Goal: Information Seeking & Learning: Learn about a topic

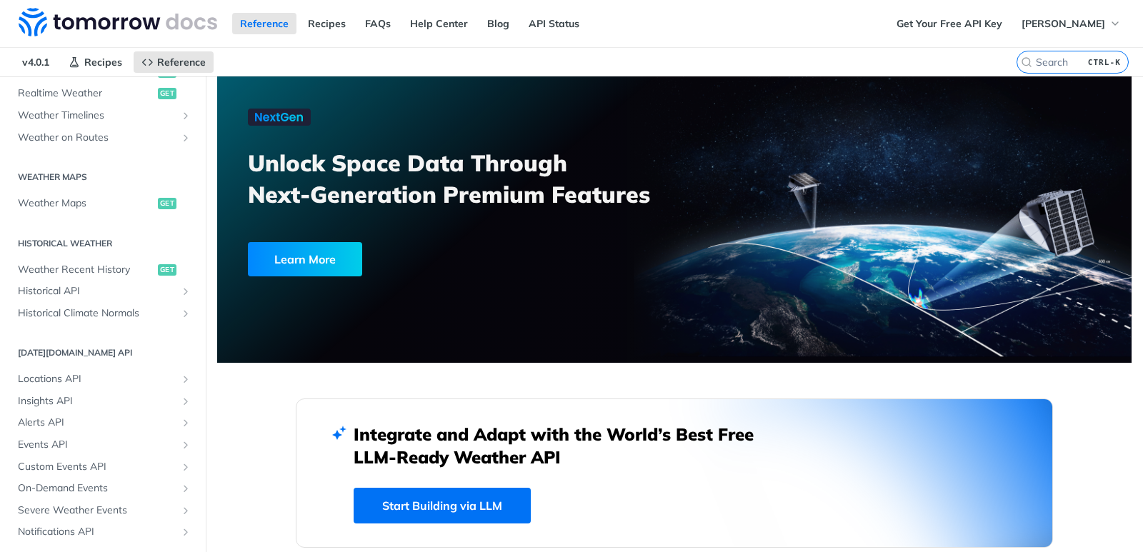
scroll to position [397, 0]
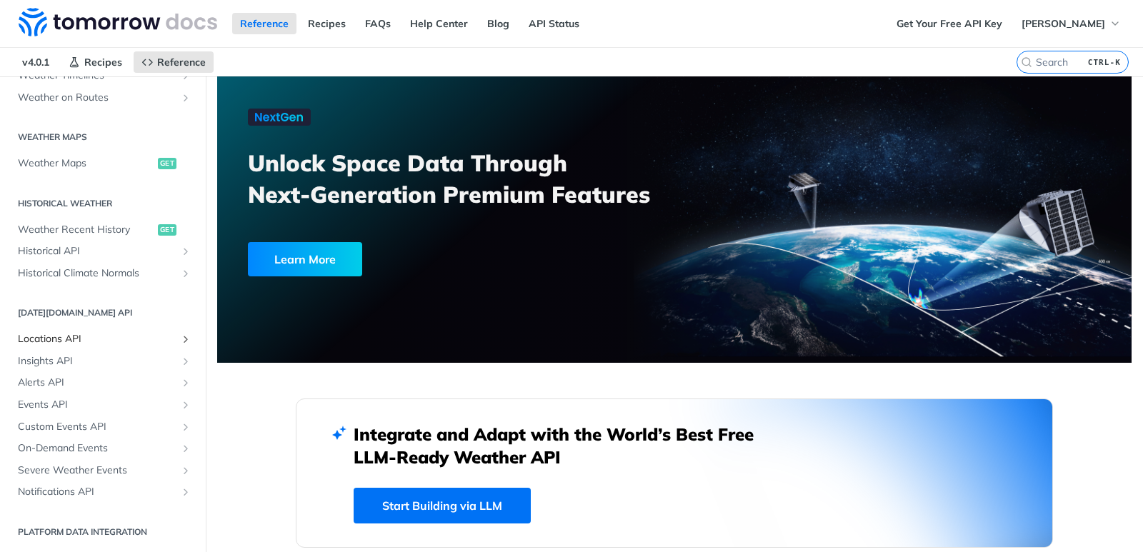
click at [63, 330] on link "Locations API" at bounding box center [103, 339] width 184 height 21
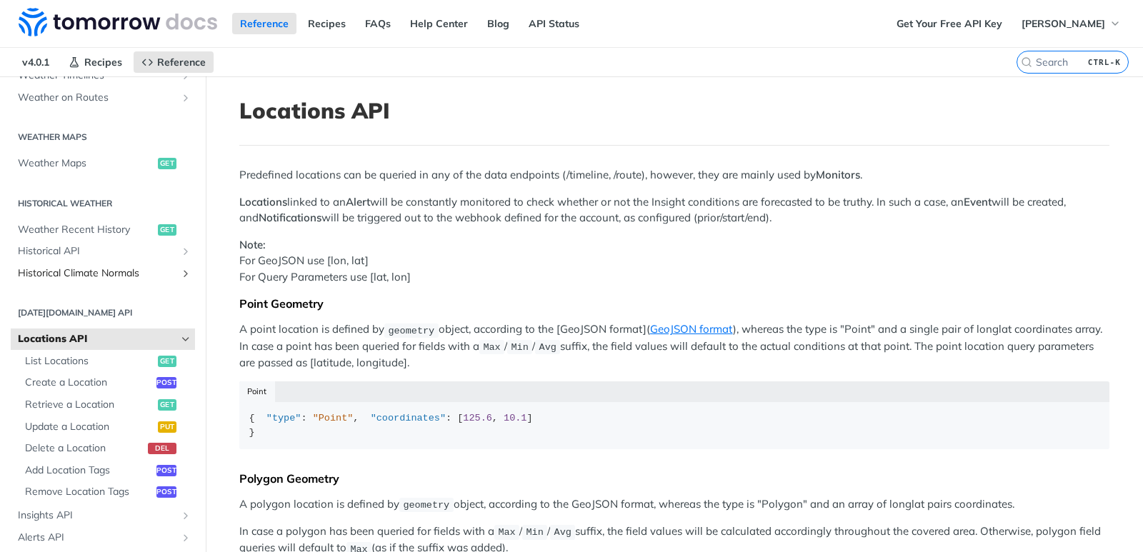
scroll to position [469, 0]
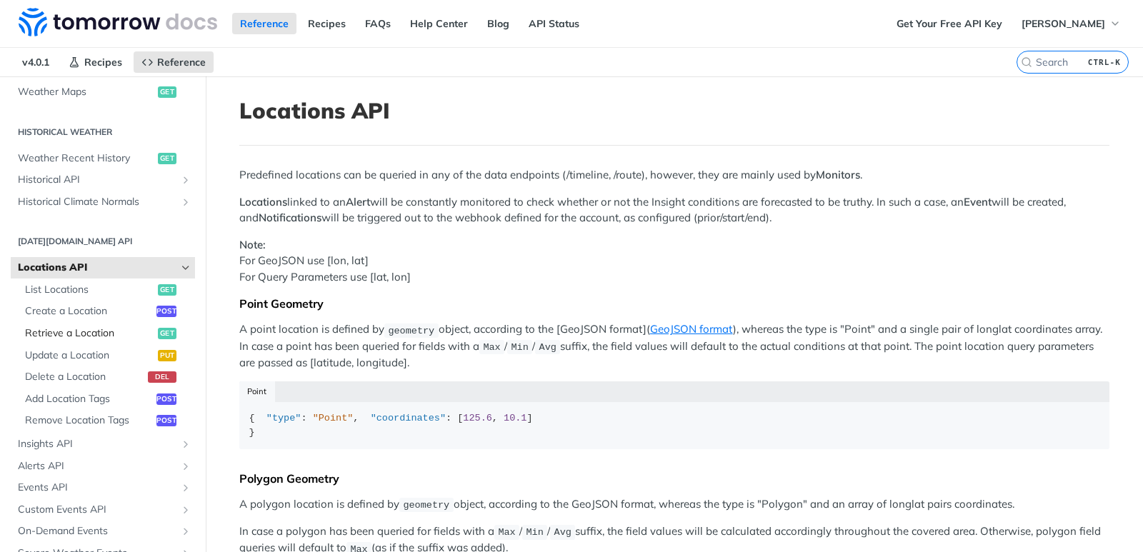
click at [98, 329] on span "Retrieve a Location" at bounding box center [89, 334] width 129 height 14
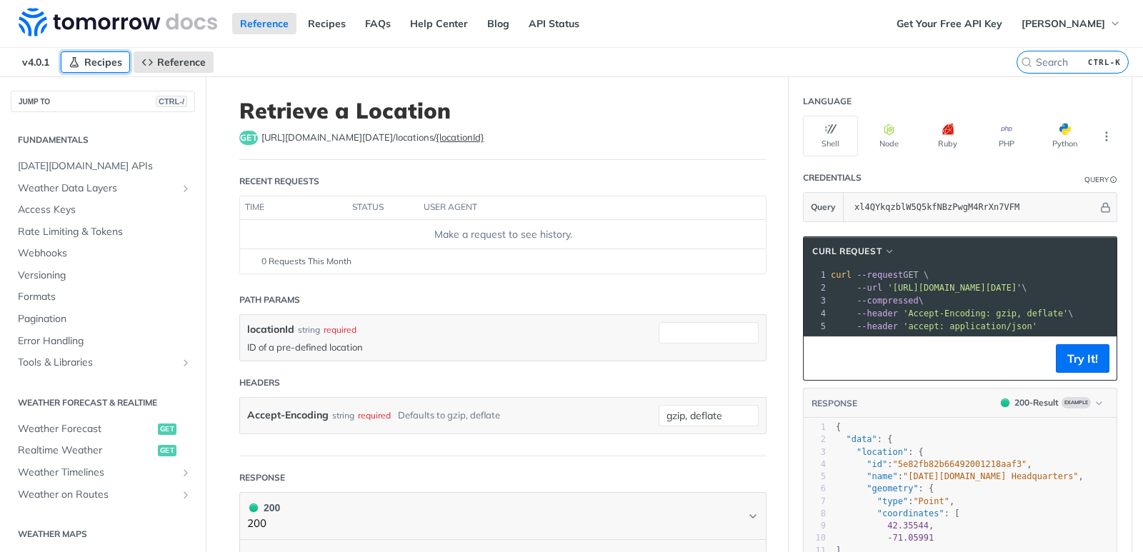
click at [86, 58] on span "Recipes" at bounding box center [103, 62] width 38 height 13
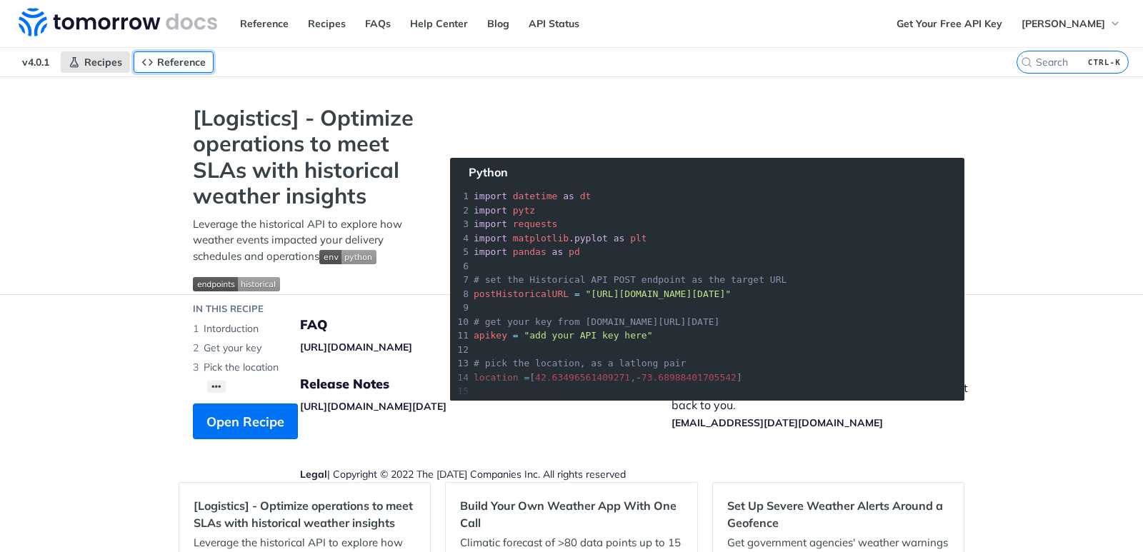
click at [165, 63] on span "Reference" at bounding box center [181, 62] width 49 height 13
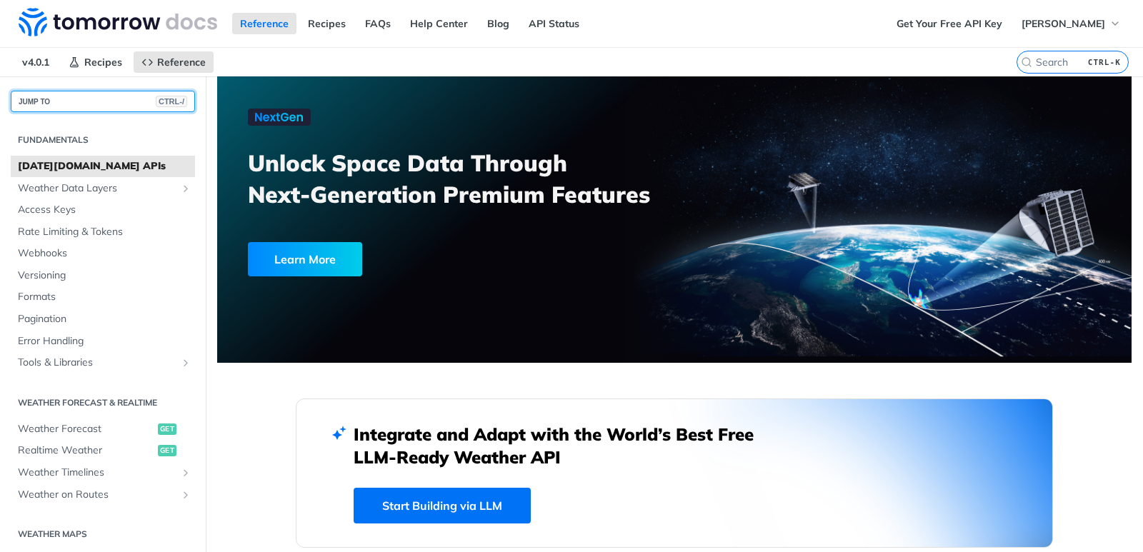
click at [71, 96] on button "JUMP TO CTRL-/" at bounding box center [103, 101] width 184 height 21
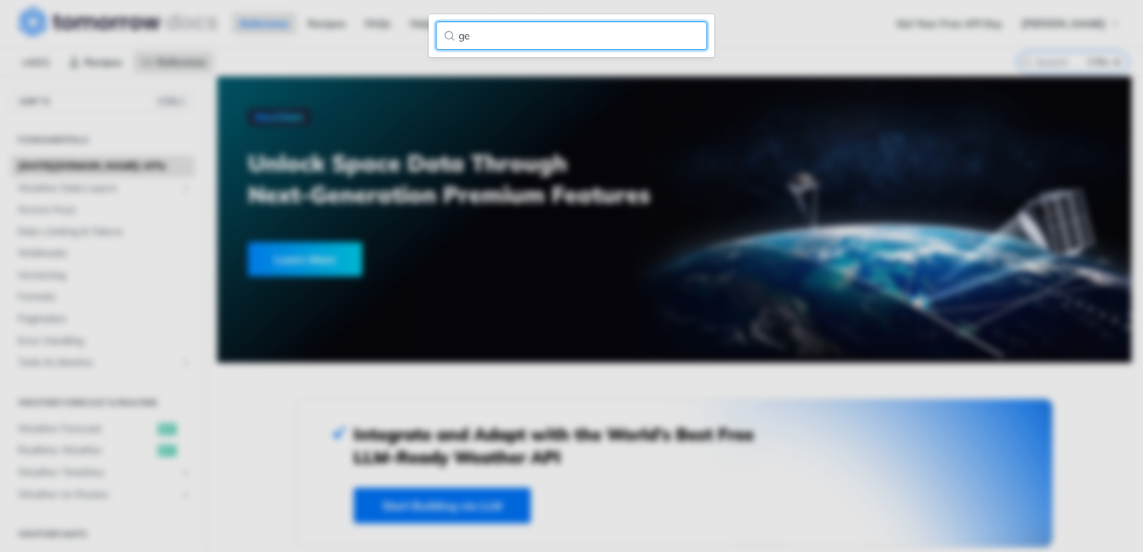
type input "g"
